Goal: Task Accomplishment & Management: Complete application form

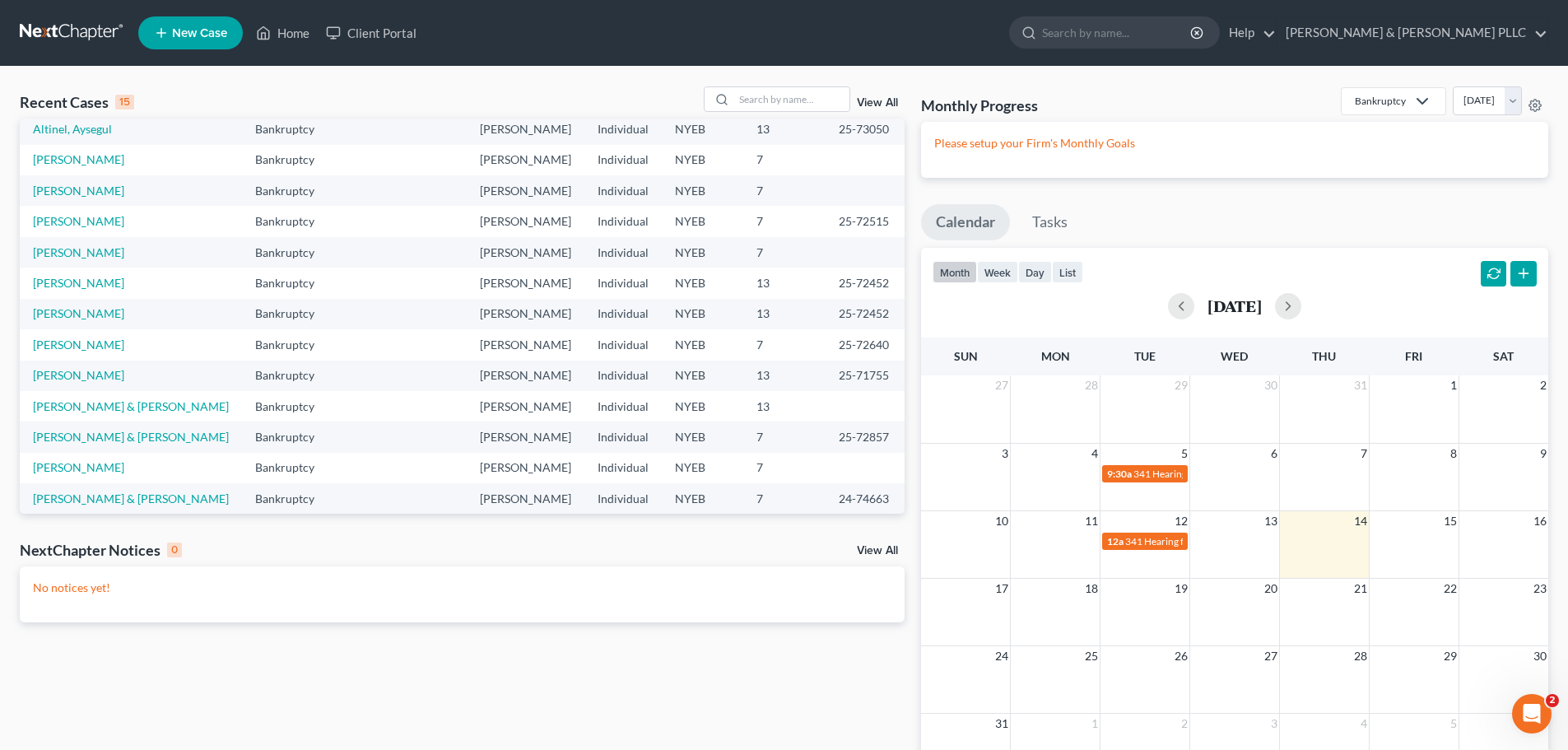
scroll to position [113, 0]
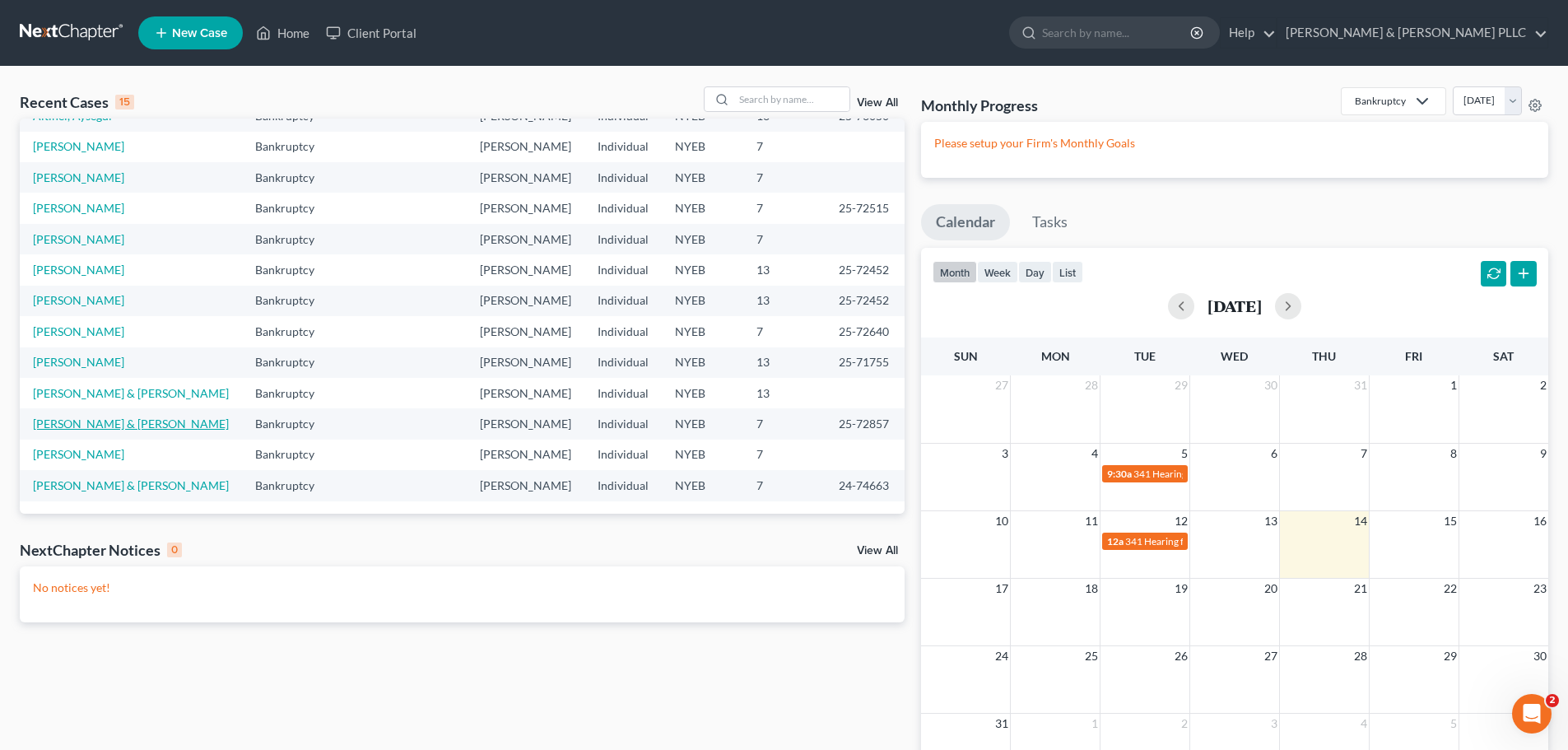
click at [128, 429] on link "[PERSON_NAME] & [PERSON_NAME]" at bounding box center [130, 424] width 196 height 14
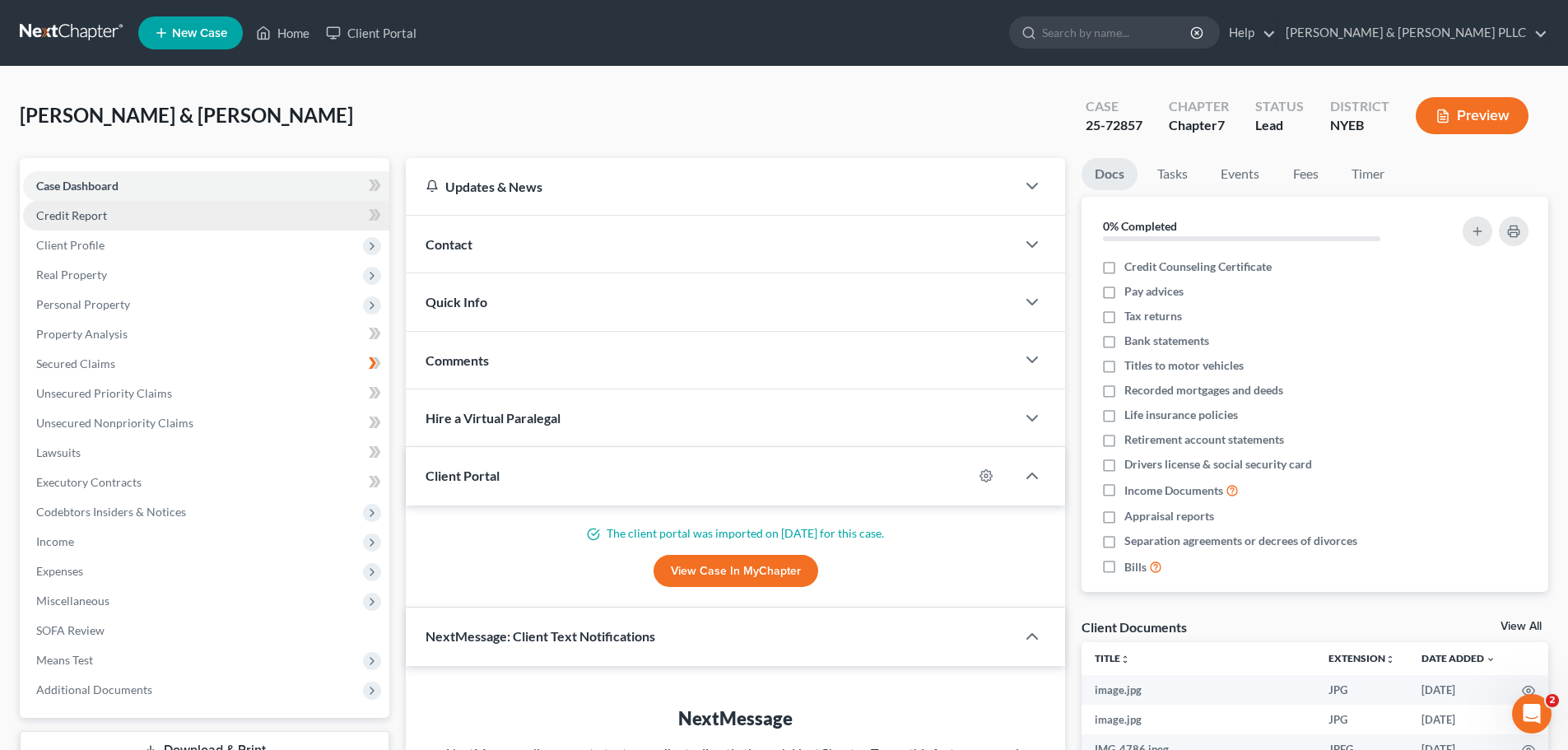
click at [149, 201] on link "Credit Report" at bounding box center [205, 215] width 366 height 30
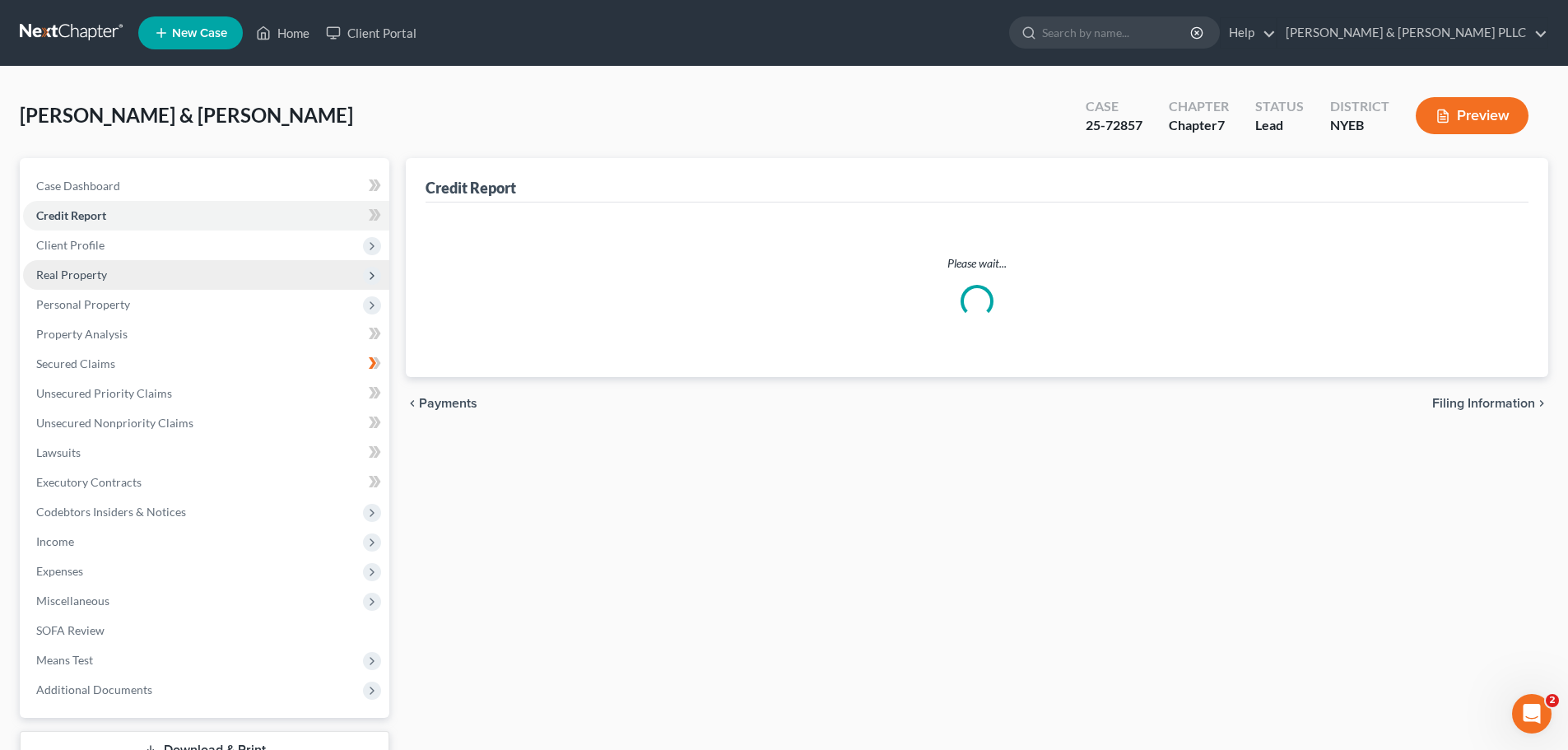
click at [160, 274] on span "Real Property" at bounding box center [205, 275] width 366 height 30
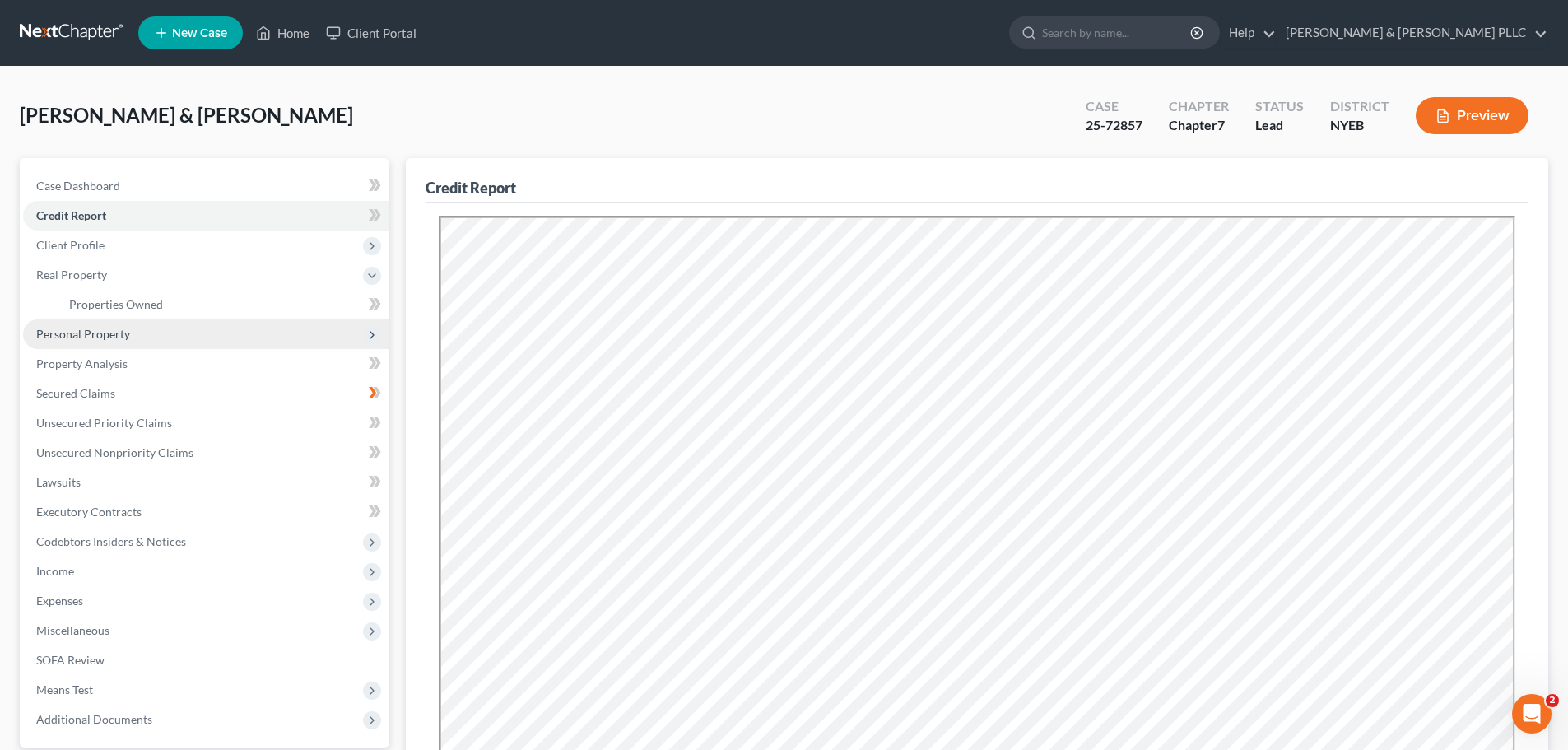
click at [166, 330] on span "Personal Property" at bounding box center [205, 334] width 366 height 30
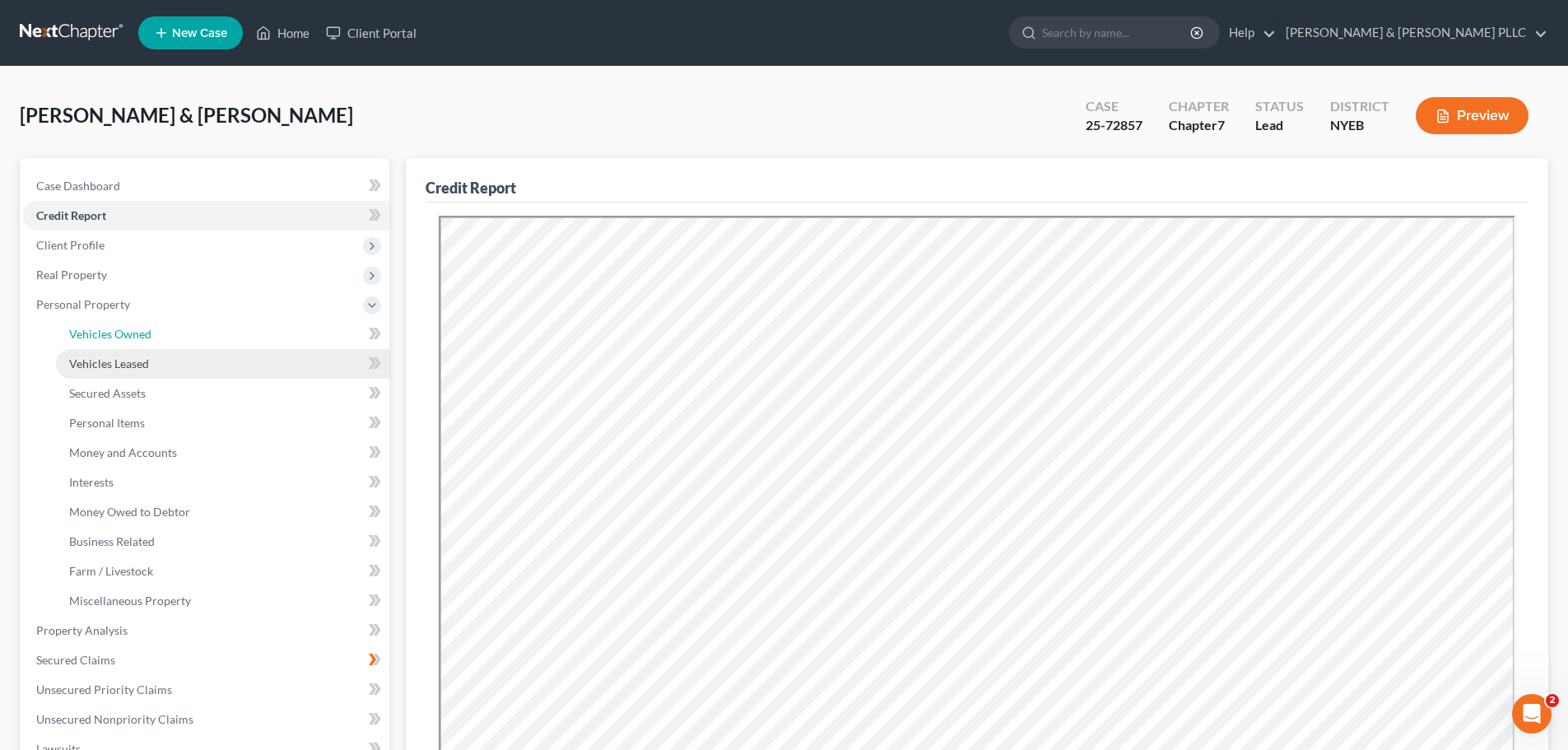
drag, startPoint x: 175, startPoint y: 347, endPoint x: 183, endPoint y: 348, distance: 8.1
click at [176, 347] on link "Vehicles Owned" at bounding box center [222, 334] width 333 height 30
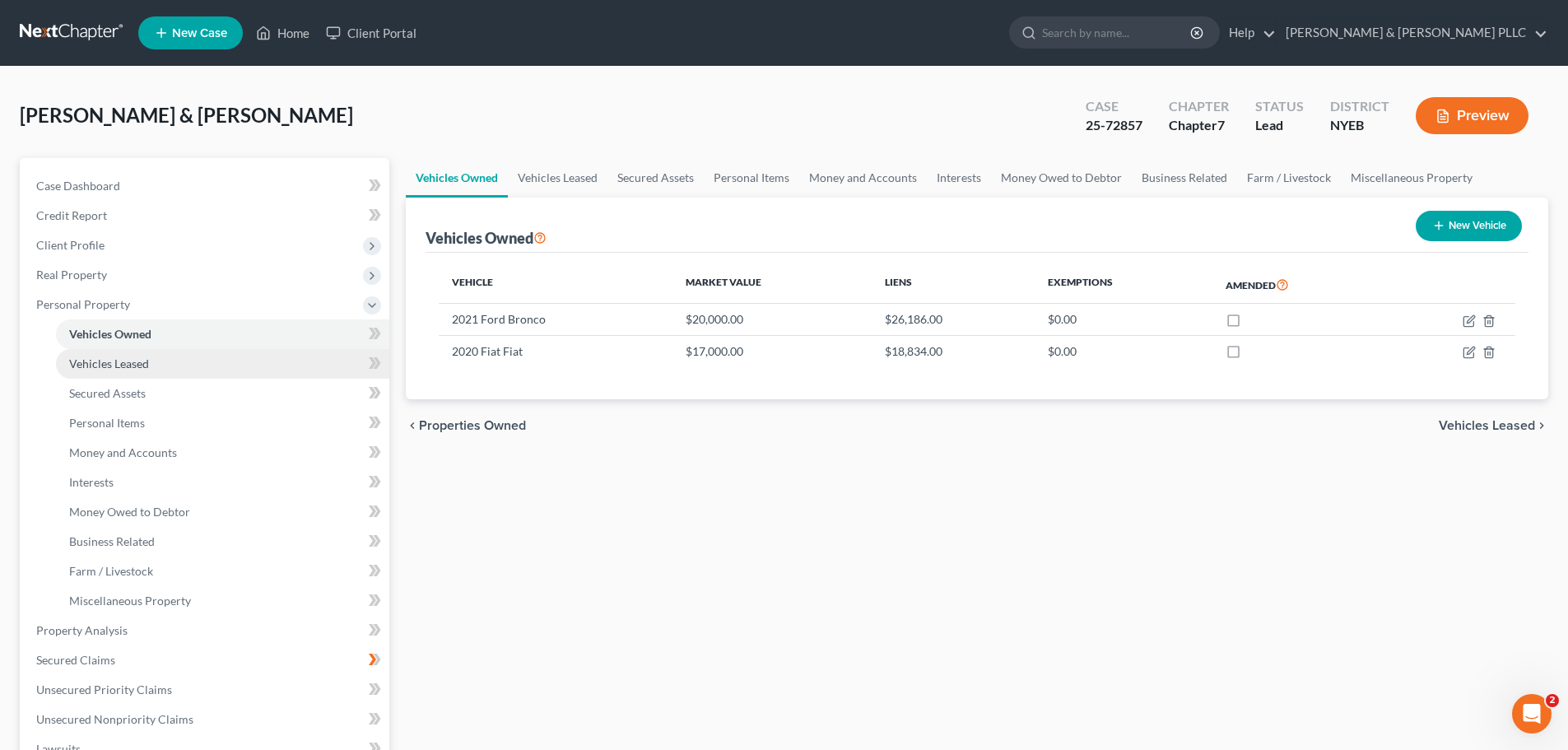
click at [194, 372] on link "Vehicles Leased" at bounding box center [222, 364] width 333 height 30
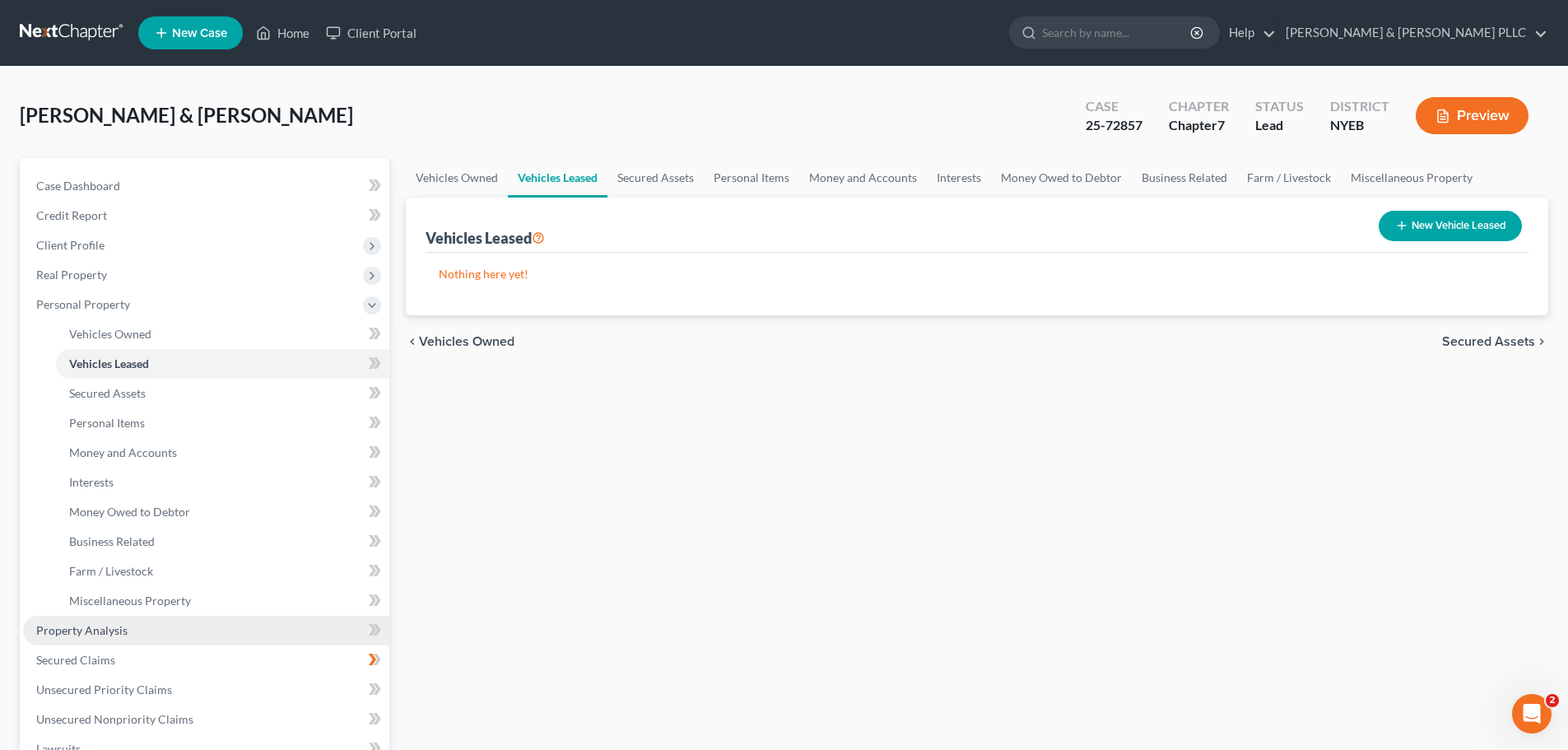
click at [229, 628] on link "Property Analysis" at bounding box center [205, 630] width 366 height 30
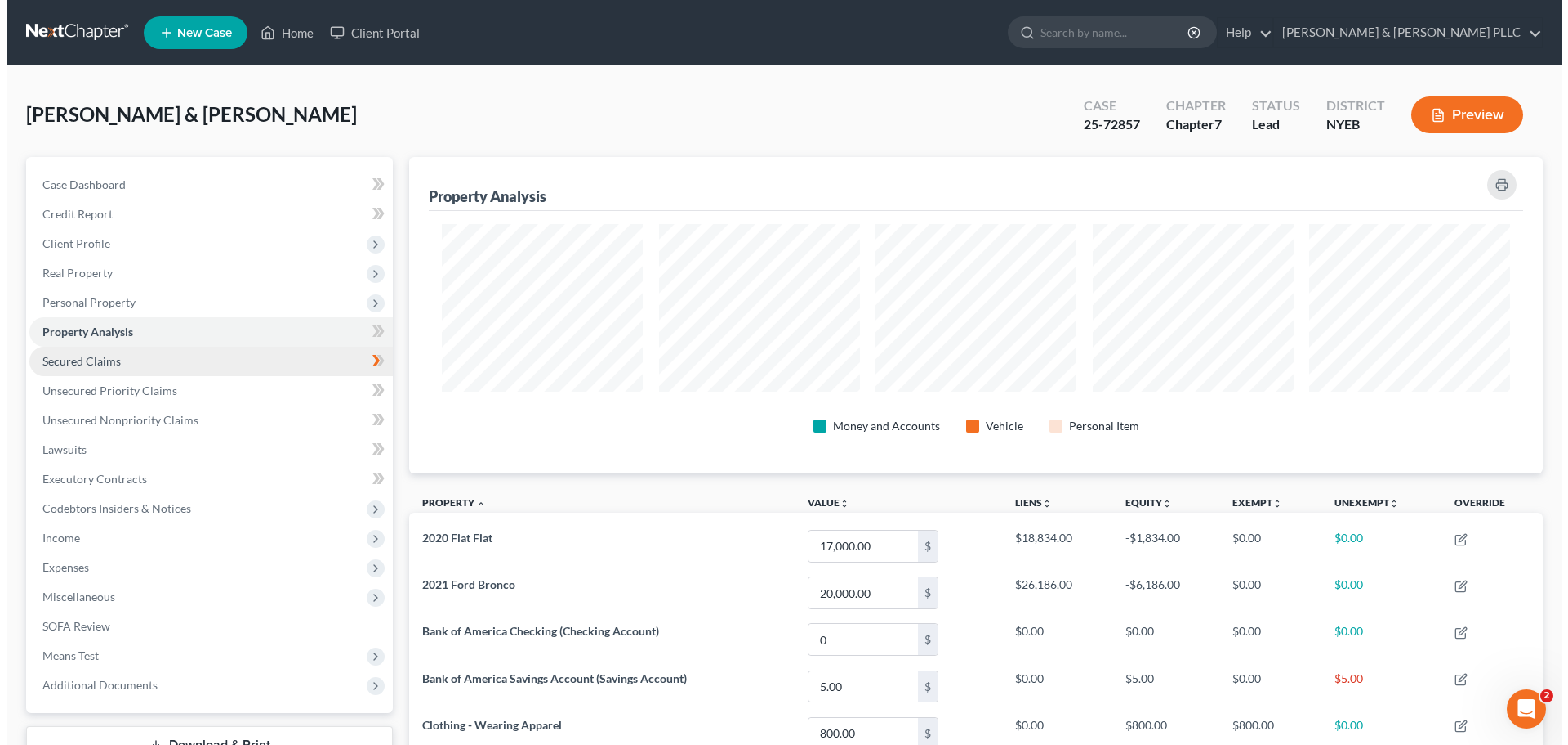
scroll to position [316, 1134]
click at [151, 360] on link "Secured Claims" at bounding box center [204, 362] width 363 height 30
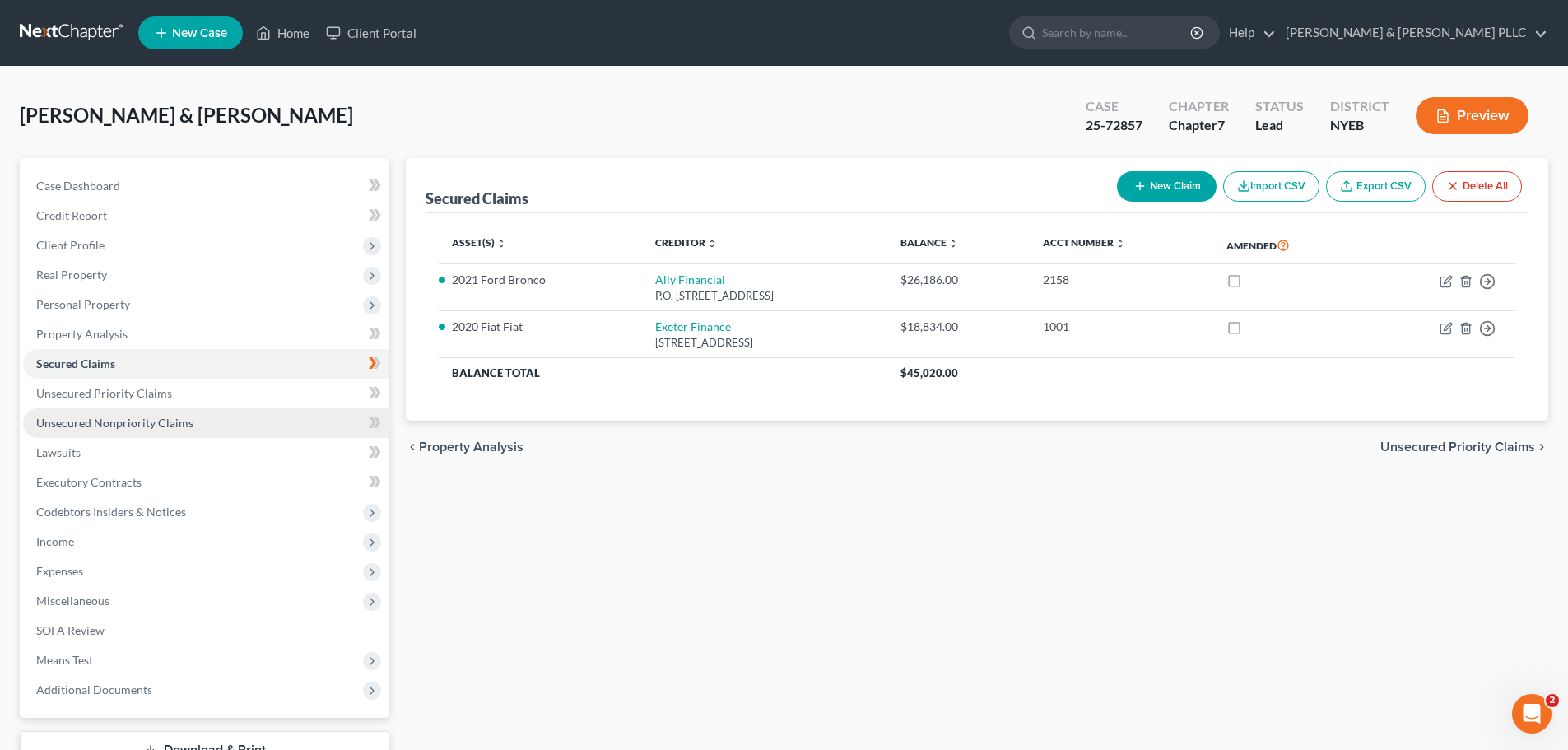
click at [162, 431] on link "Unsecured Nonpriority Claims" at bounding box center [205, 423] width 366 height 30
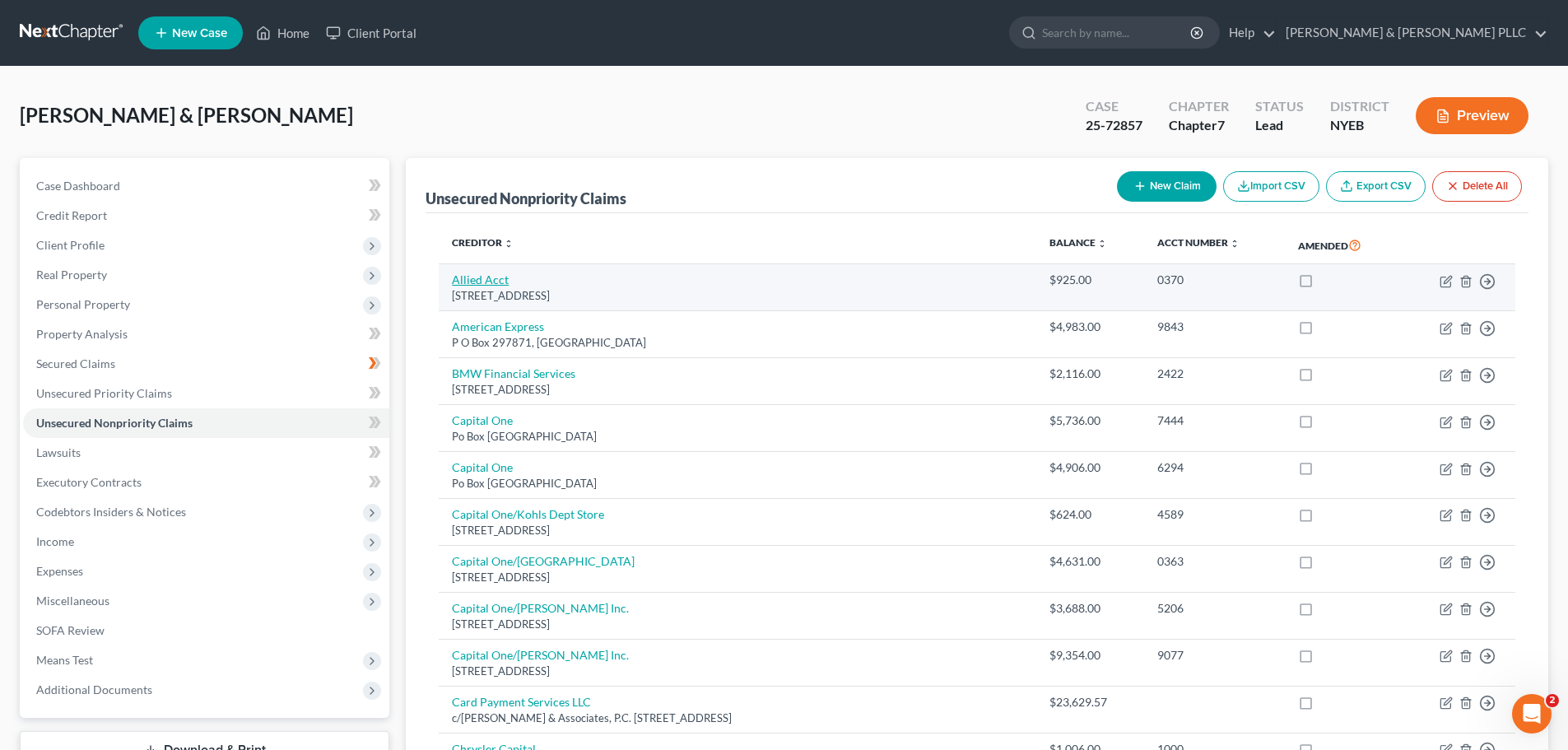
click at [470, 278] on link "Allied Acct" at bounding box center [479, 280] width 57 height 14
select select "35"
select select "14"
select select "0"
